Goal: Information Seeking & Learning: Check status

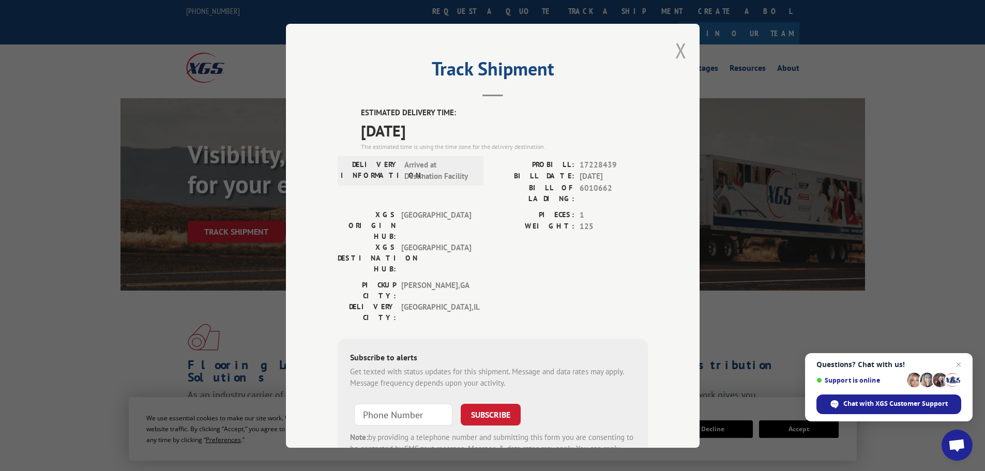
click at [677, 49] on button "Close modal" at bounding box center [680, 50] width 11 height 27
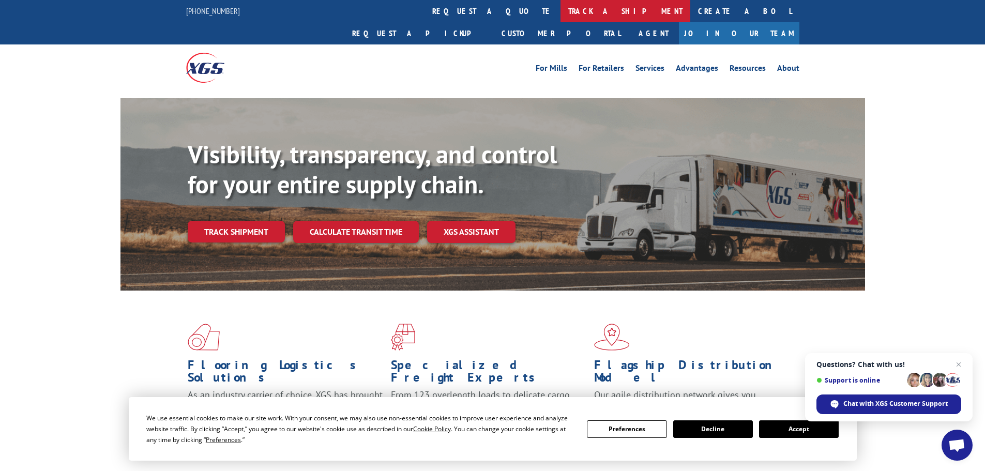
click at [560, 9] on link "track a shipment" at bounding box center [625, 11] width 130 height 22
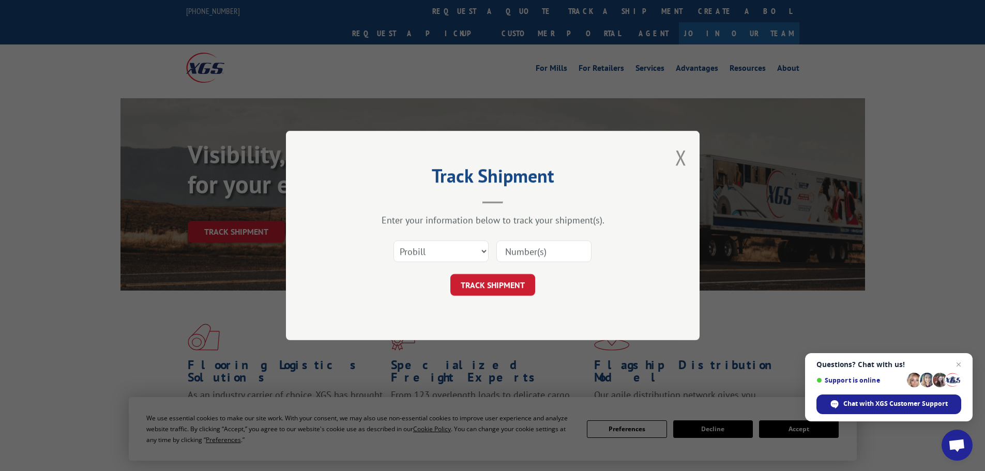
click at [550, 252] on input at bounding box center [543, 251] width 95 height 22
paste input "17516281"
type input "17516281"
click at [499, 279] on button "TRACK SHIPMENT" at bounding box center [492, 285] width 85 height 22
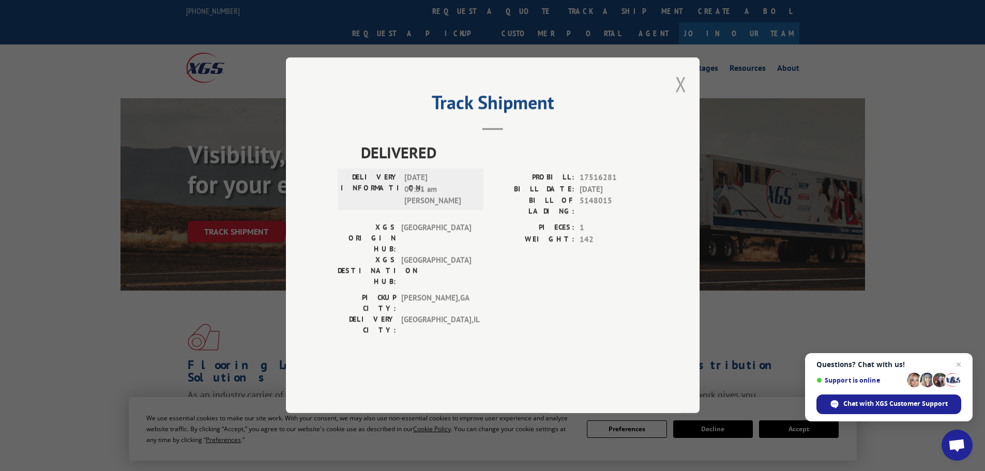
click at [683, 98] on button "Close modal" at bounding box center [680, 83] width 11 height 27
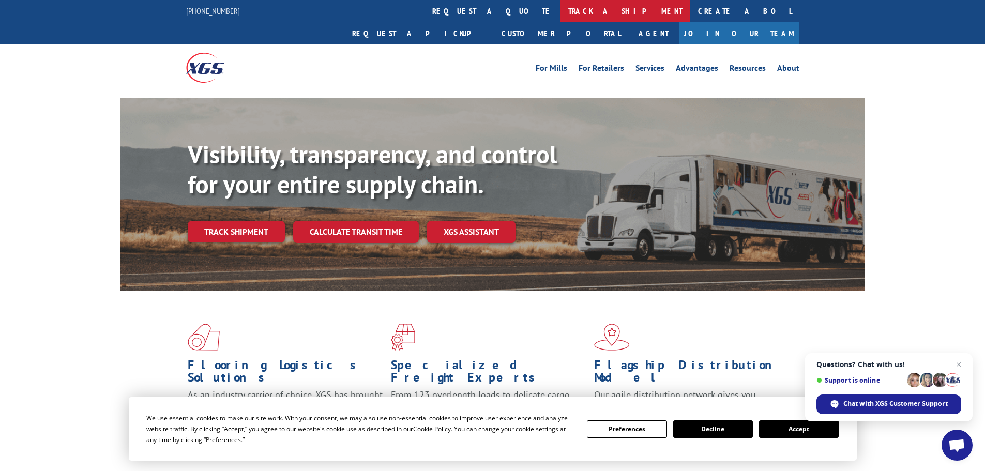
click at [560, 6] on link "track a shipment" at bounding box center [625, 11] width 130 height 22
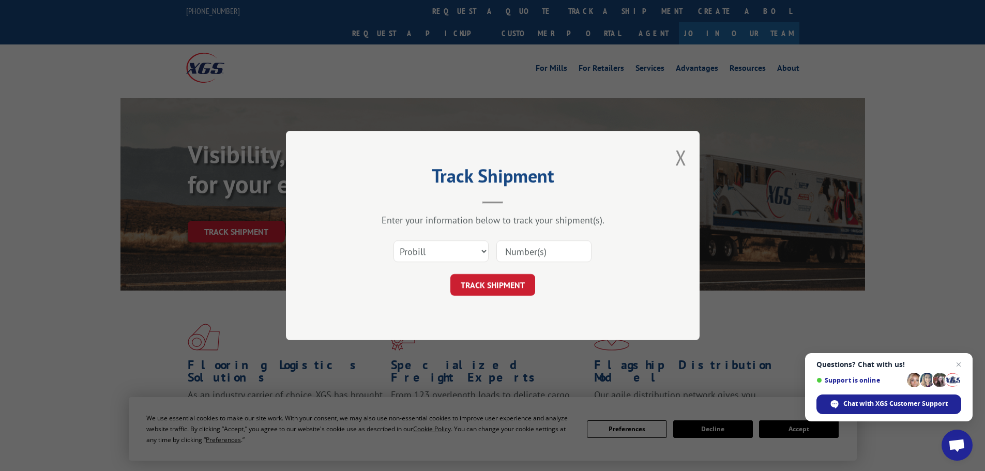
click at [528, 248] on input at bounding box center [543, 251] width 95 height 22
paste input "17597562"
type input "17597562"
click at [494, 282] on button "TRACK SHIPMENT" at bounding box center [492, 285] width 85 height 22
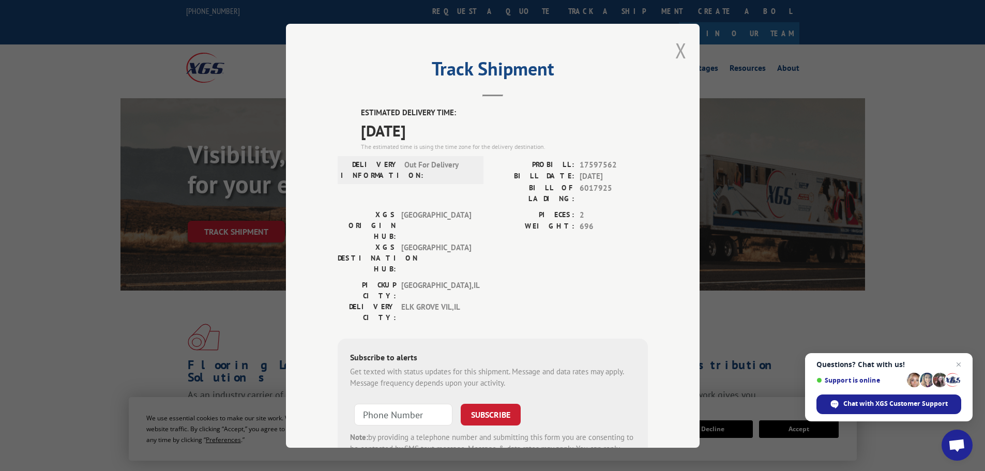
click at [675, 45] on button "Close modal" at bounding box center [680, 50] width 11 height 27
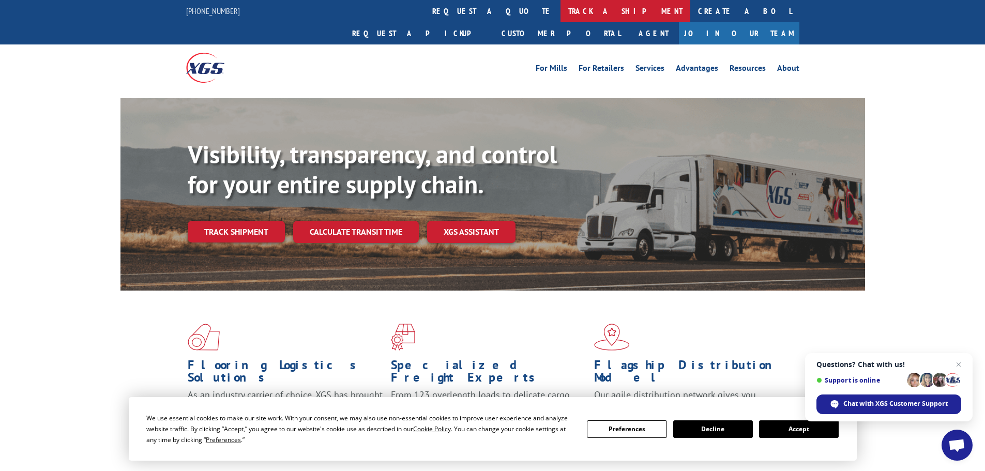
click at [560, 9] on link "track a shipment" at bounding box center [625, 11] width 130 height 22
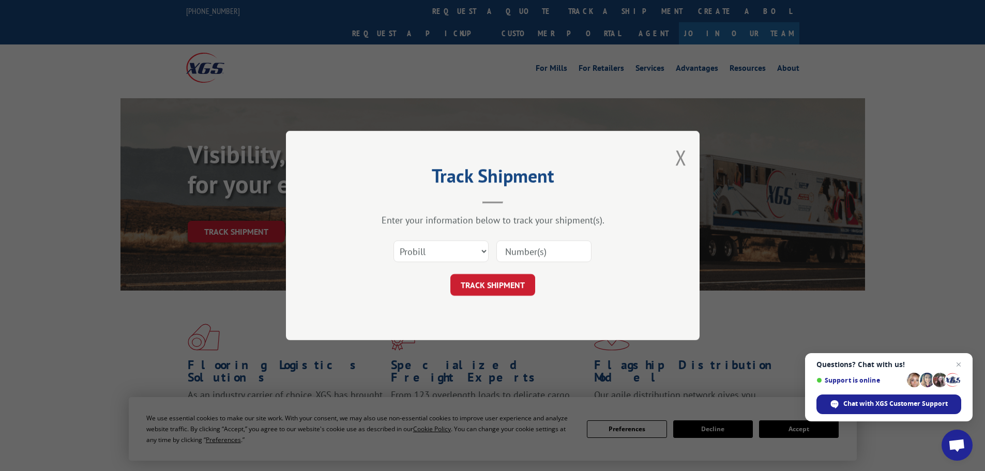
click at [516, 251] on input at bounding box center [543, 251] width 95 height 22
paste input "17595516"
type input "17595516"
click at [498, 279] on button "TRACK SHIPMENT" at bounding box center [492, 285] width 85 height 22
